Goal: Find specific page/section: Find specific page/section

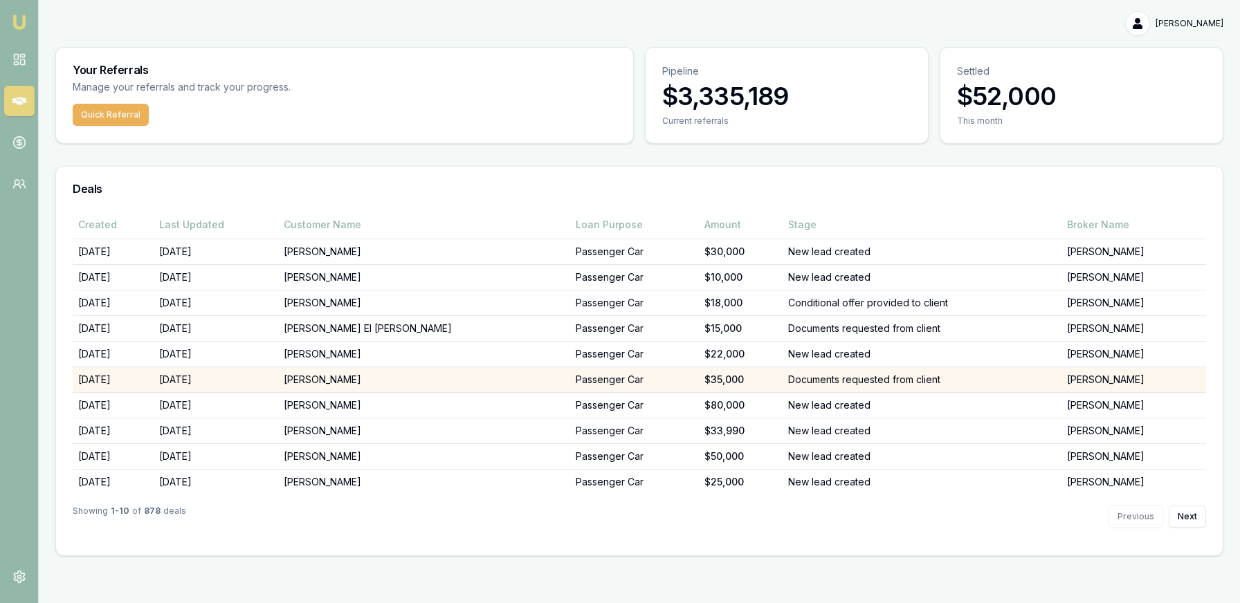
click at [602, 410] on td "Passenger Car" at bounding box center [634, 405] width 129 height 26
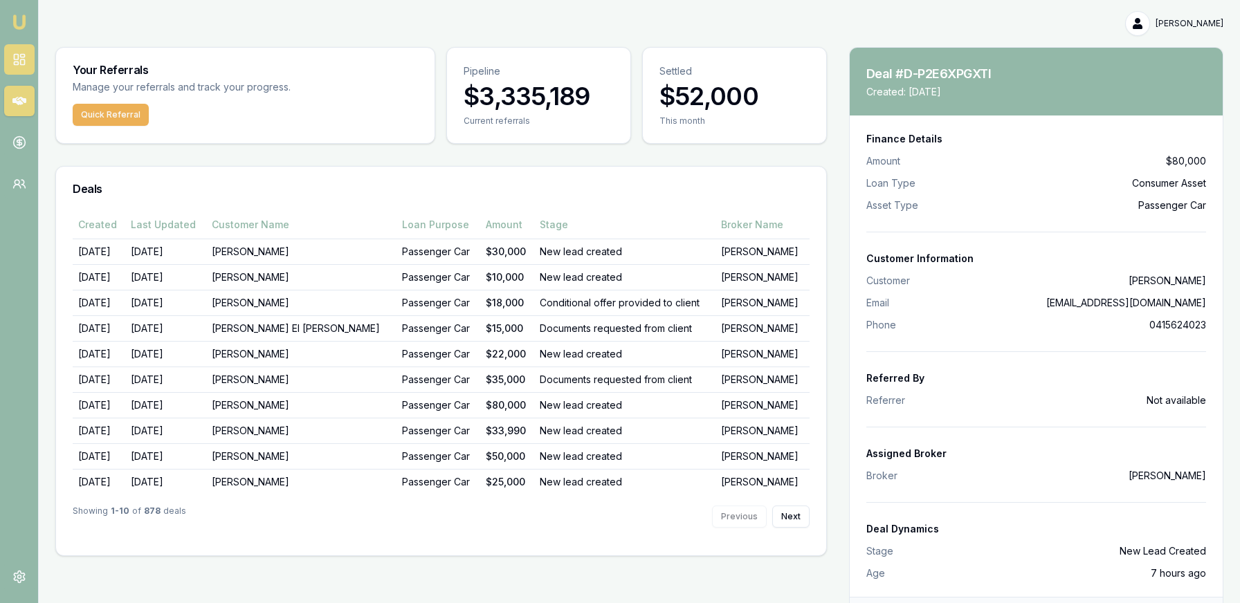
click at [17, 57] on icon at bounding box center [19, 60] width 14 height 14
